Goal: Task Accomplishment & Management: Use online tool/utility

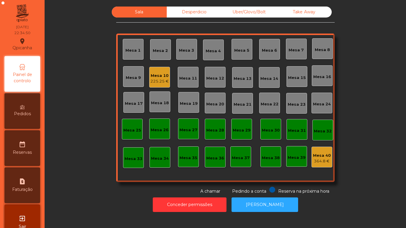
click at [158, 75] on div "Mesa 10" at bounding box center [159, 76] width 18 height 6
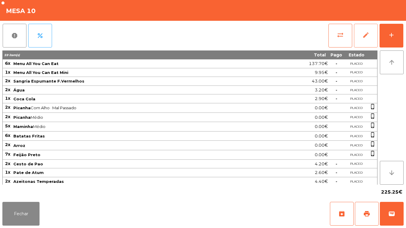
click at [375, 43] on button "edit" at bounding box center [366, 36] width 24 height 24
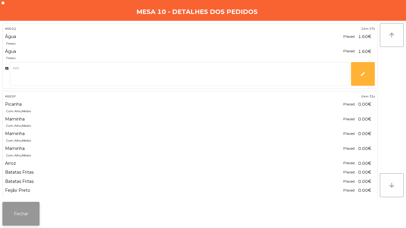
click at [25, 209] on button "Fechar" at bounding box center [20, 214] width 37 height 24
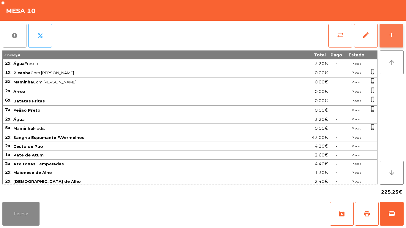
click at [392, 35] on div "add" at bounding box center [391, 34] width 7 height 7
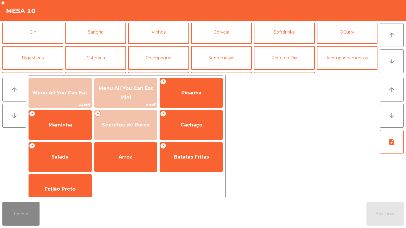
scroll to position [31, 0]
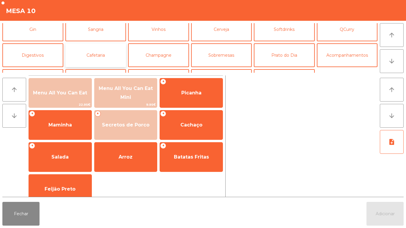
click at [105, 55] on button "Cafetaria" at bounding box center [95, 55] width 61 height 24
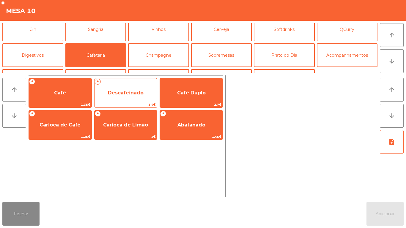
click at [149, 93] on span "Descafeinado" at bounding box center [125, 93] width 63 height 16
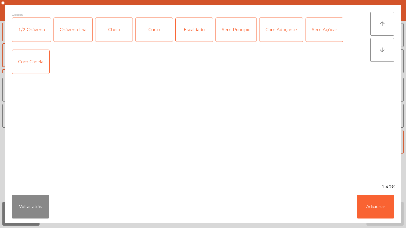
click at [120, 32] on div "Cheio" at bounding box center [113, 30] width 37 height 24
click at [373, 204] on button "Adicionar" at bounding box center [375, 207] width 37 height 24
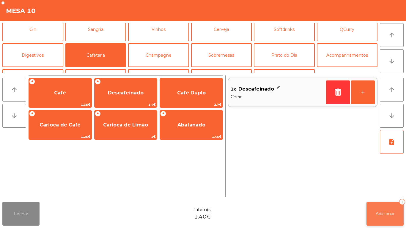
click at [391, 224] on button "Adicionar 1" at bounding box center [384, 214] width 37 height 24
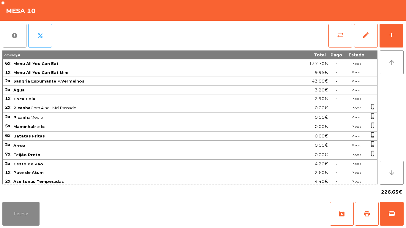
click at [395, 168] on button "arrow_downward" at bounding box center [392, 173] width 24 height 24
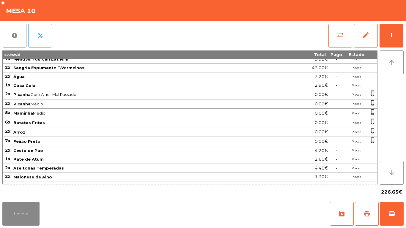
click at [386, 170] on button "arrow_downward" at bounding box center [392, 173] width 24 height 24
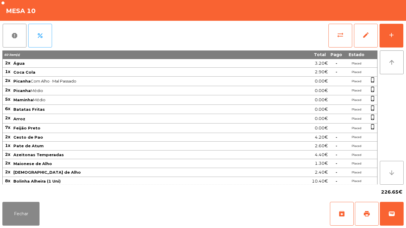
click at [387, 173] on button "arrow_downward" at bounding box center [392, 173] width 24 height 24
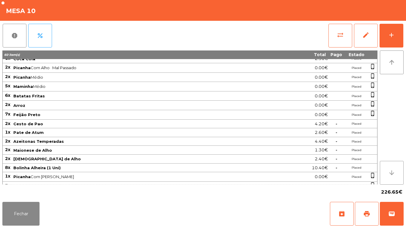
click at [386, 174] on button "arrow_downward" at bounding box center [392, 173] width 24 height 24
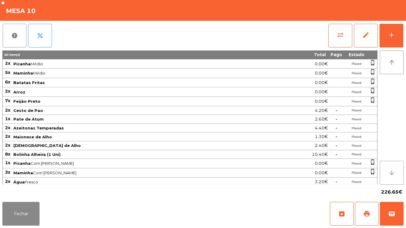
click at [389, 174] on icon "arrow_downward" at bounding box center [391, 172] width 7 height 7
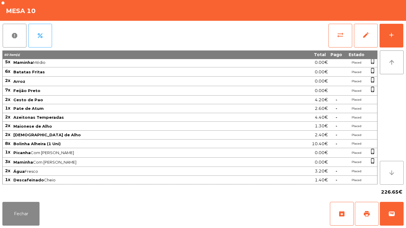
click at [390, 173] on icon "arrow_downward" at bounding box center [391, 172] width 7 height 7
click at [391, 173] on icon "arrow_downward" at bounding box center [391, 172] width 7 height 7
click at [392, 174] on icon "arrow_downward" at bounding box center [391, 172] width 7 height 7
click at [24, 211] on button "Fechar" at bounding box center [20, 214] width 37 height 24
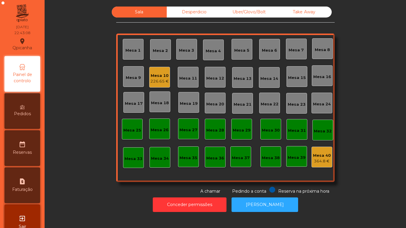
click at [165, 77] on div "Mesa 10" at bounding box center [159, 76] width 18 height 6
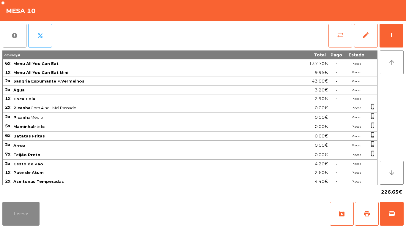
click at [330, 39] on button "sync_alt" at bounding box center [340, 36] width 24 height 24
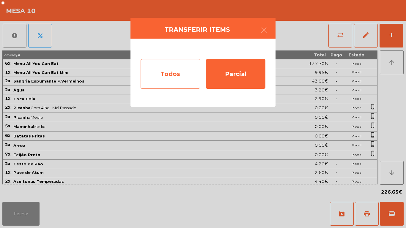
click at [176, 78] on div "Todos" at bounding box center [170, 74] width 59 height 30
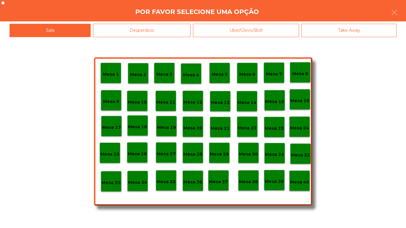
click at [300, 182] on p "Mesa 40" at bounding box center [299, 182] width 19 height 7
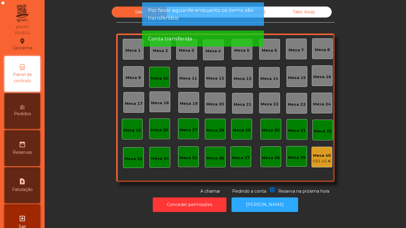
click at [157, 84] on div "Mesa 10" at bounding box center [159, 77] width 21 height 21
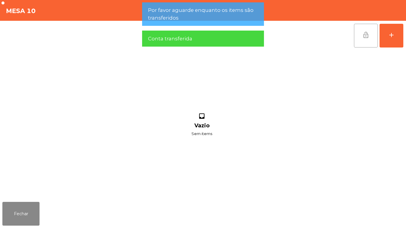
click at [360, 35] on button "lock_open" at bounding box center [366, 36] width 24 height 24
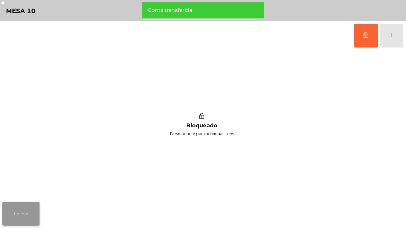
click at [25, 211] on button "Fechar" at bounding box center [20, 214] width 37 height 24
